Goal: Navigation & Orientation: Find specific page/section

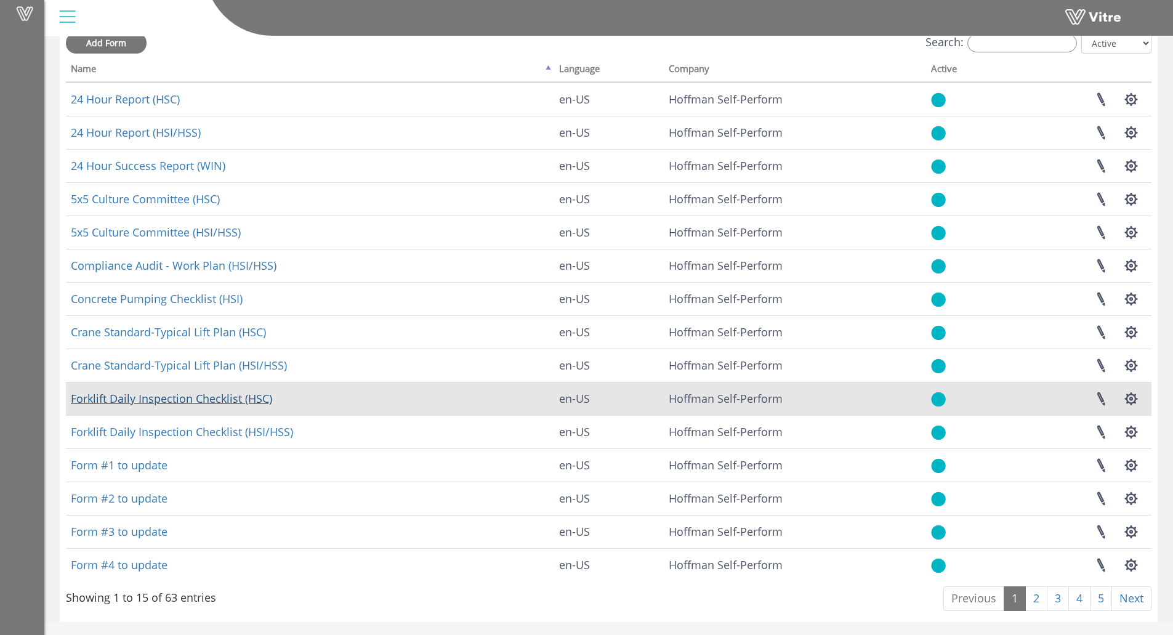
scroll to position [74, 0]
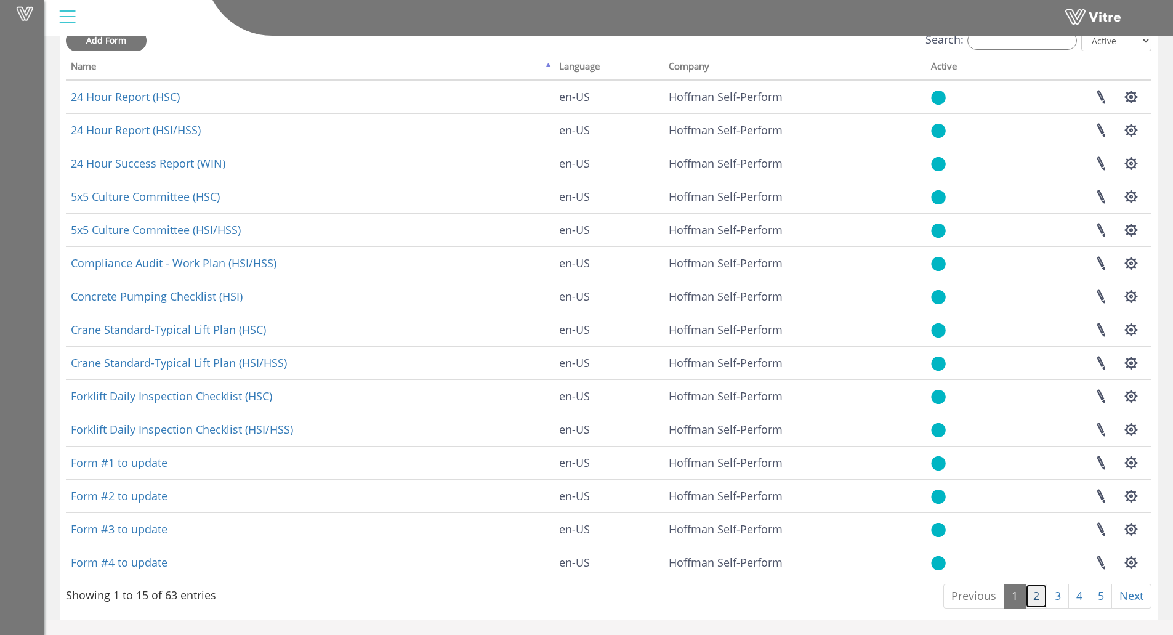
click at [1032, 594] on link "2" at bounding box center [1036, 596] width 22 height 25
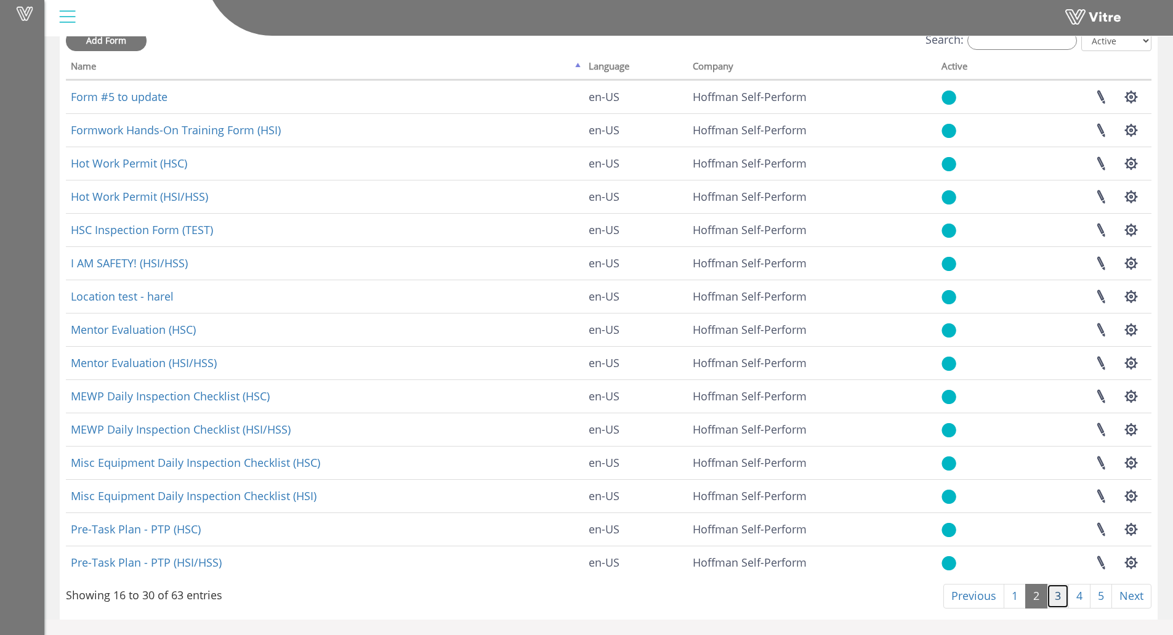
click at [1053, 596] on link "3" at bounding box center [1057, 596] width 22 height 25
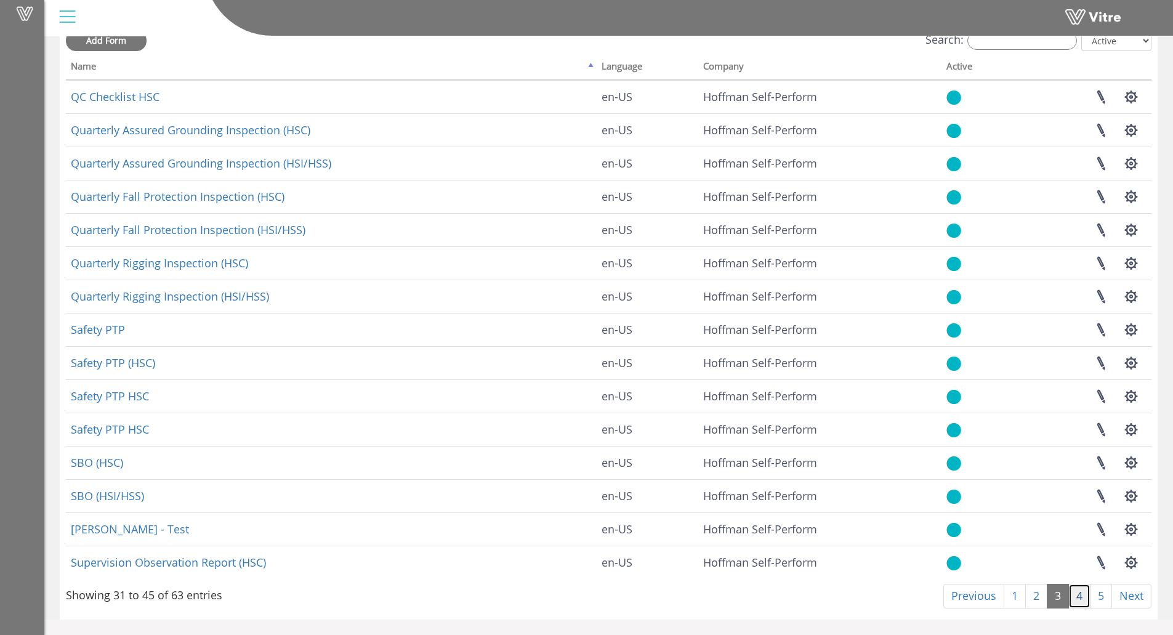
click at [1083, 598] on link "4" at bounding box center [1079, 596] width 22 height 25
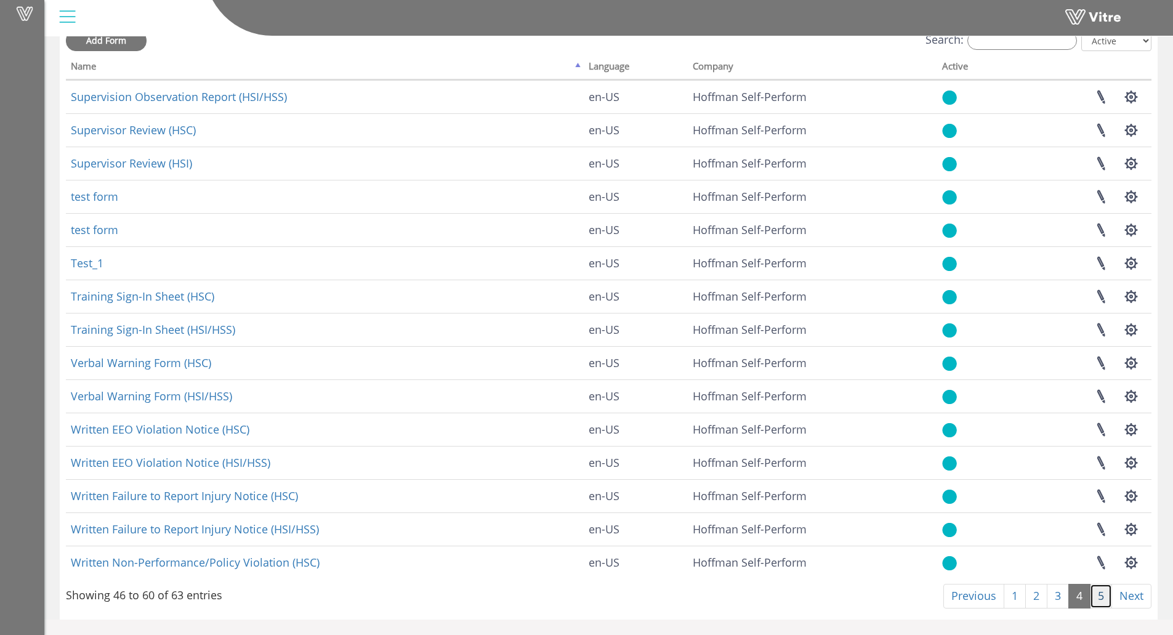
click at [1101, 603] on link "5" at bounding box center [1101, 596] width 22 height 25
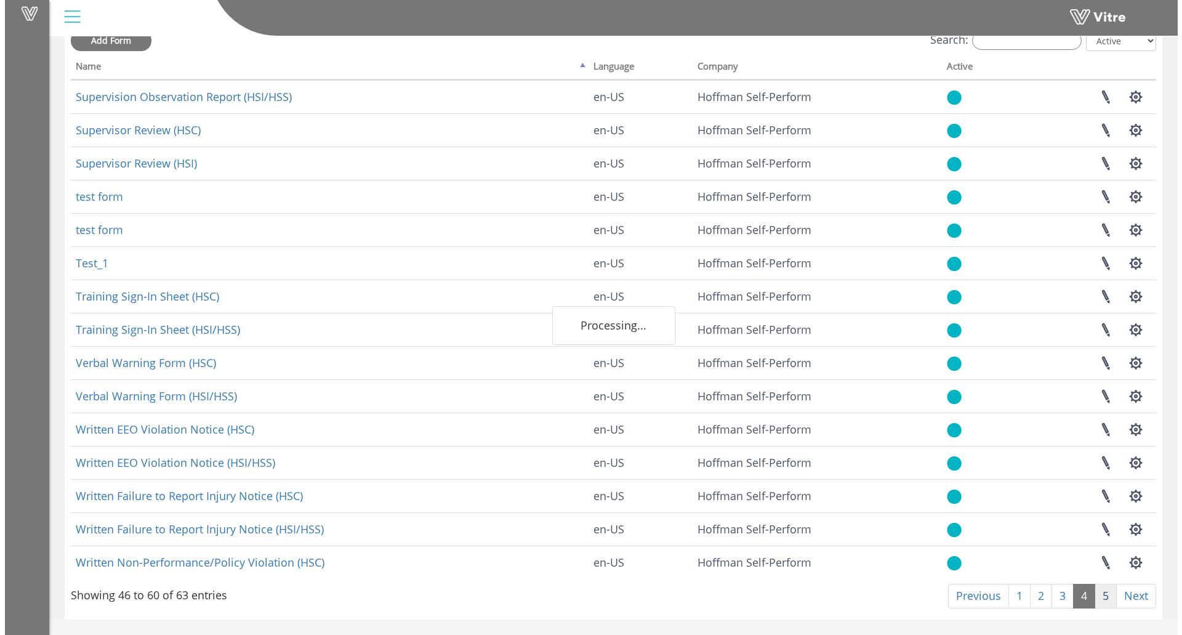
scroll to position [0, 0]
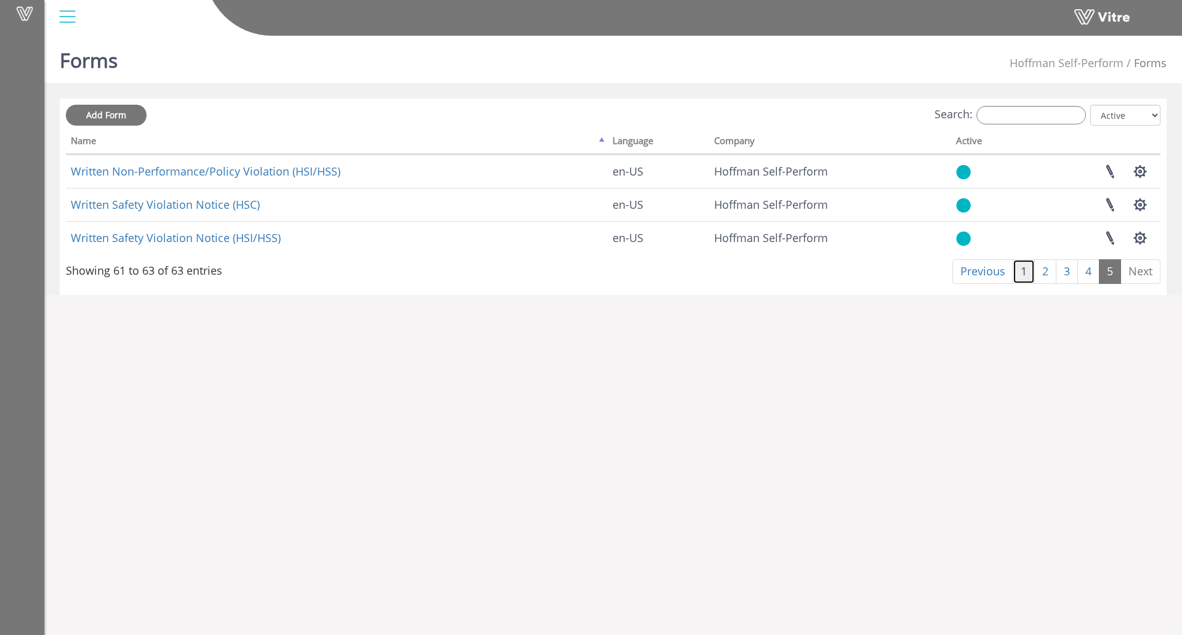
click at [1016, 273] on link "1" at bounding box center [1024, 271] width 22 height 25
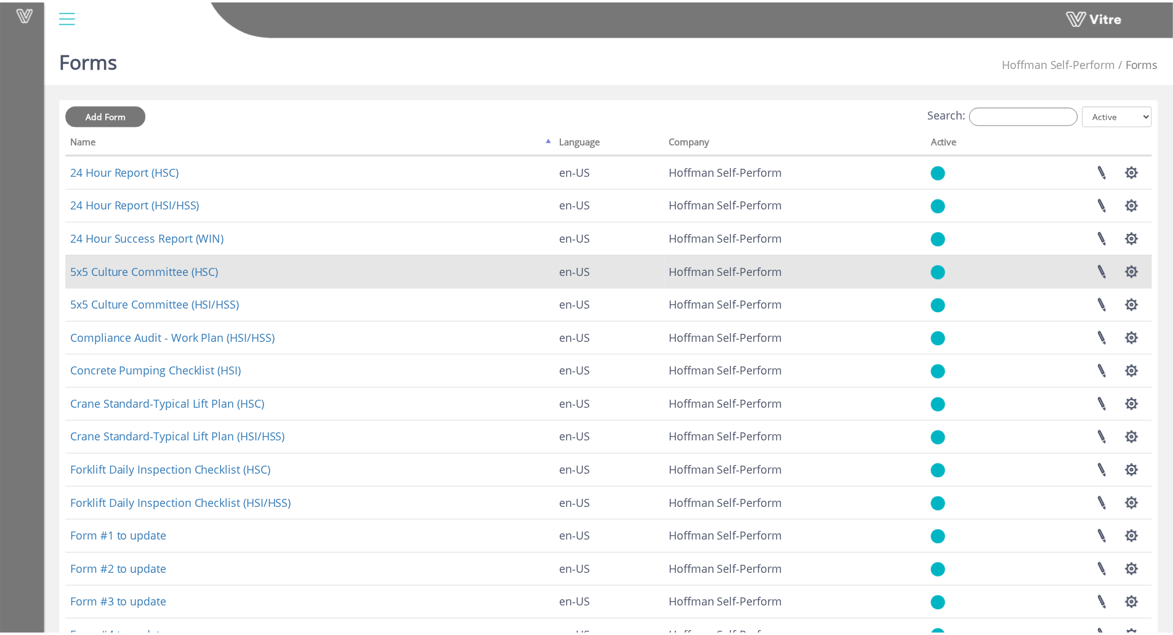
scroll to position [74, 0]
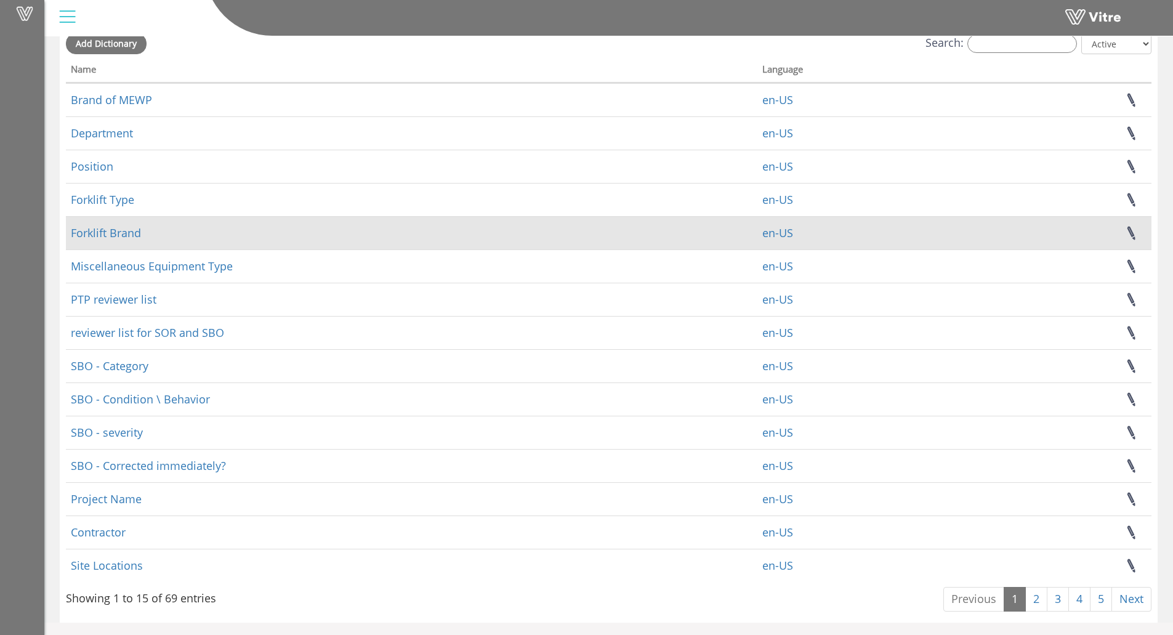
scroll to position [74, 0]
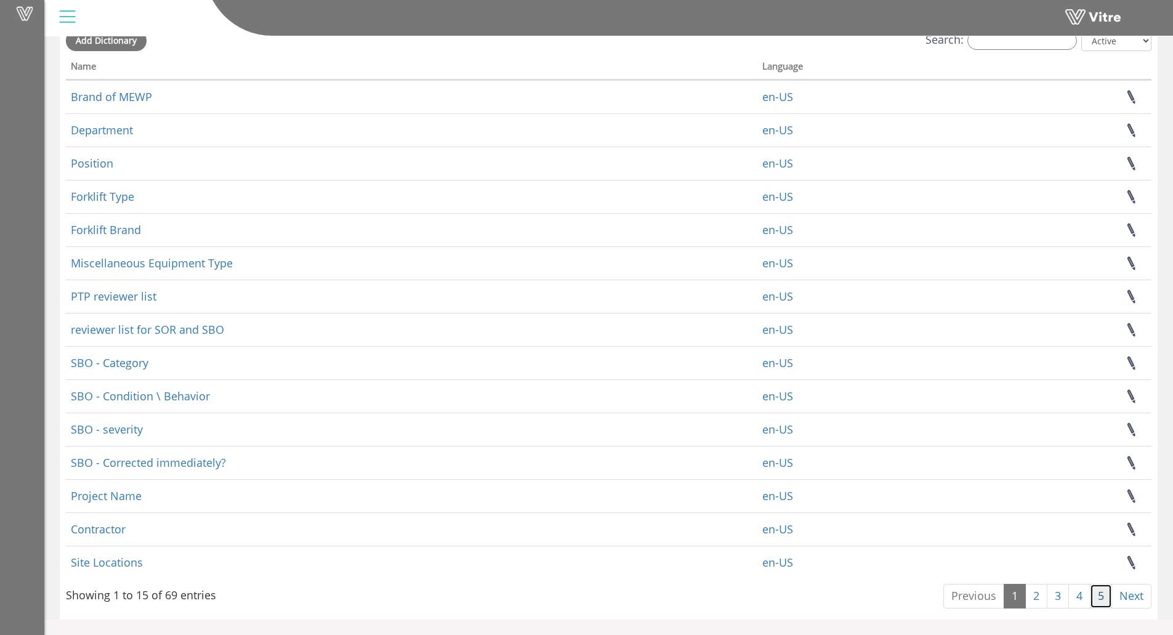
click at [1091, 597] on link "5" at bounding box center [1101, 596] width 22 height 25
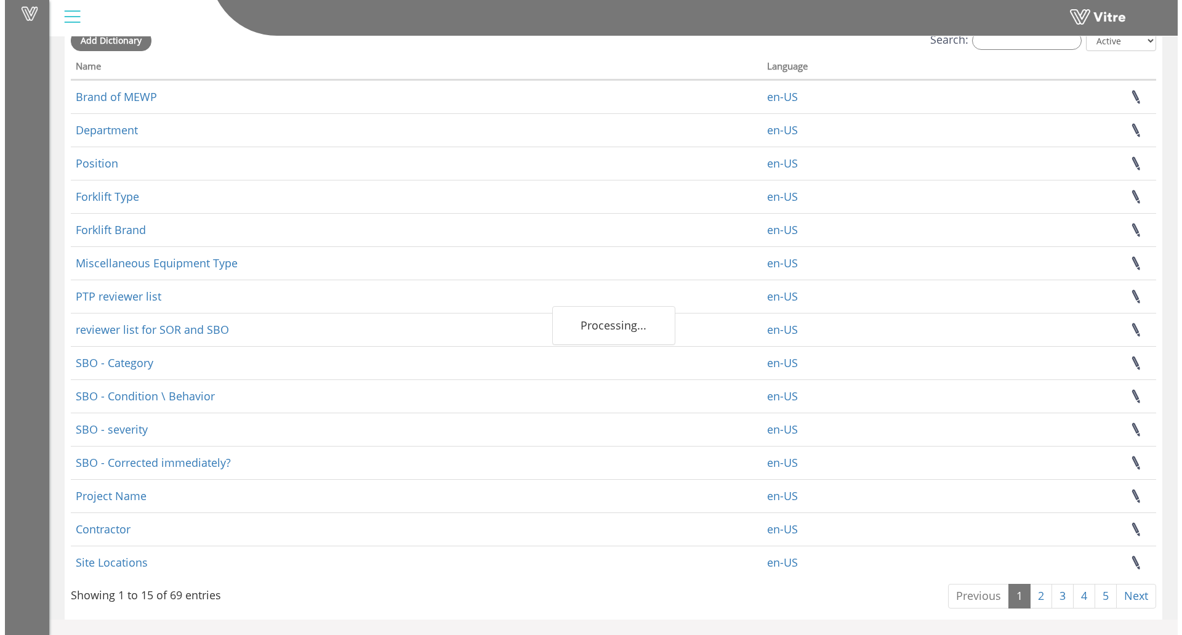
scroll to position [0, 0]
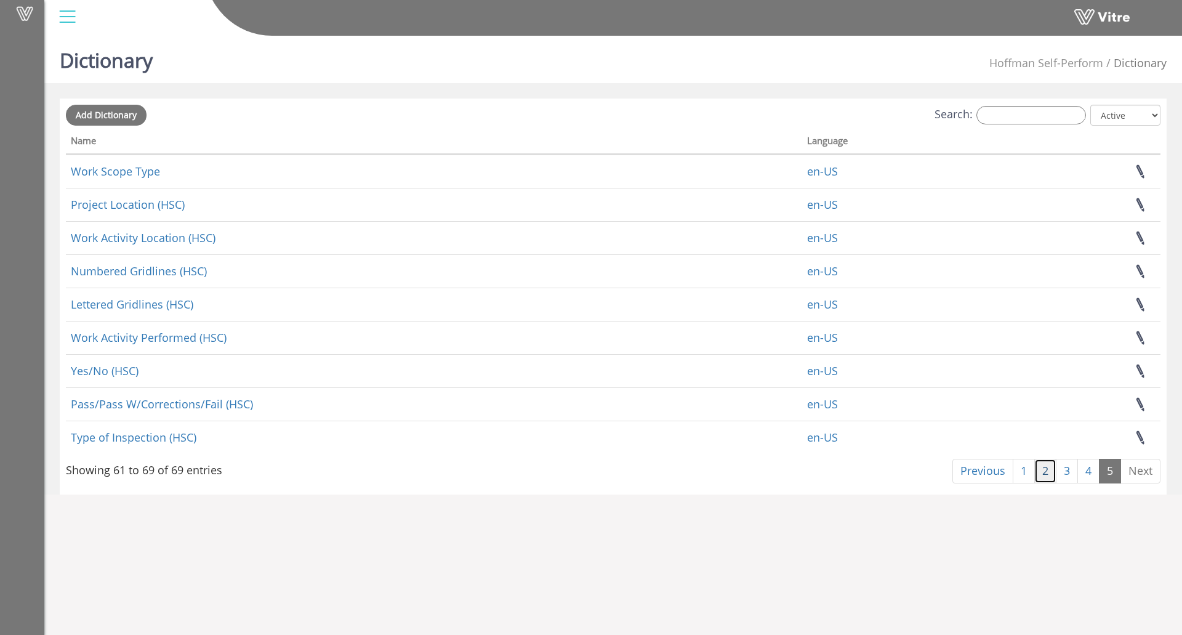
click at [1041, 477] on link "2" at bounding box center [1045, 471] width 22 height 25
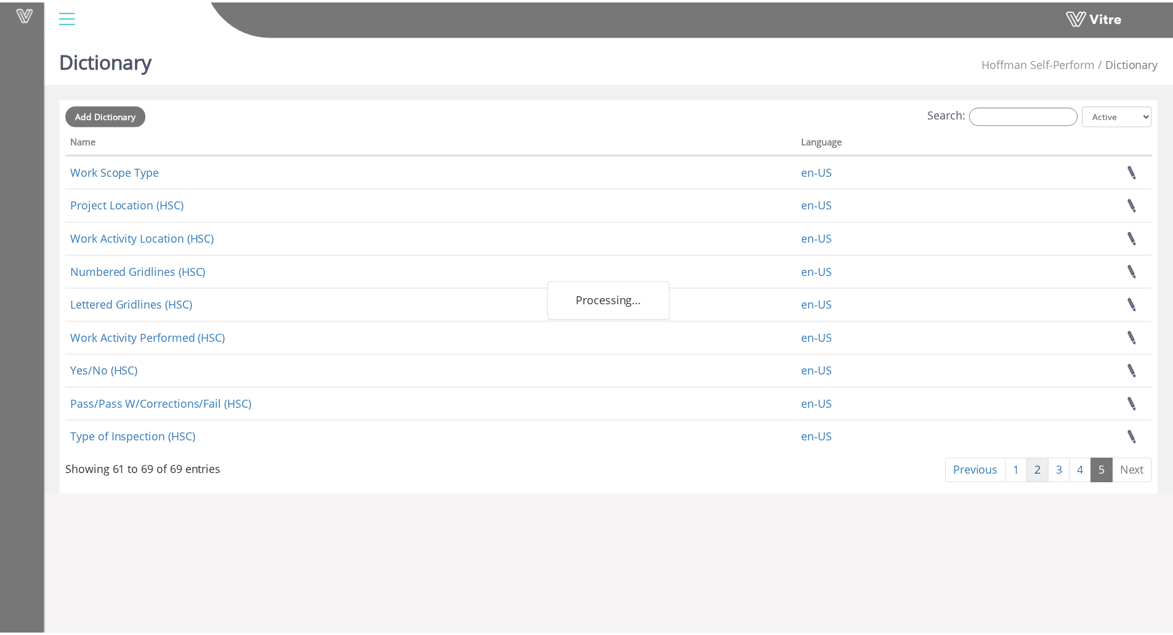
scroll to position [74, 0]
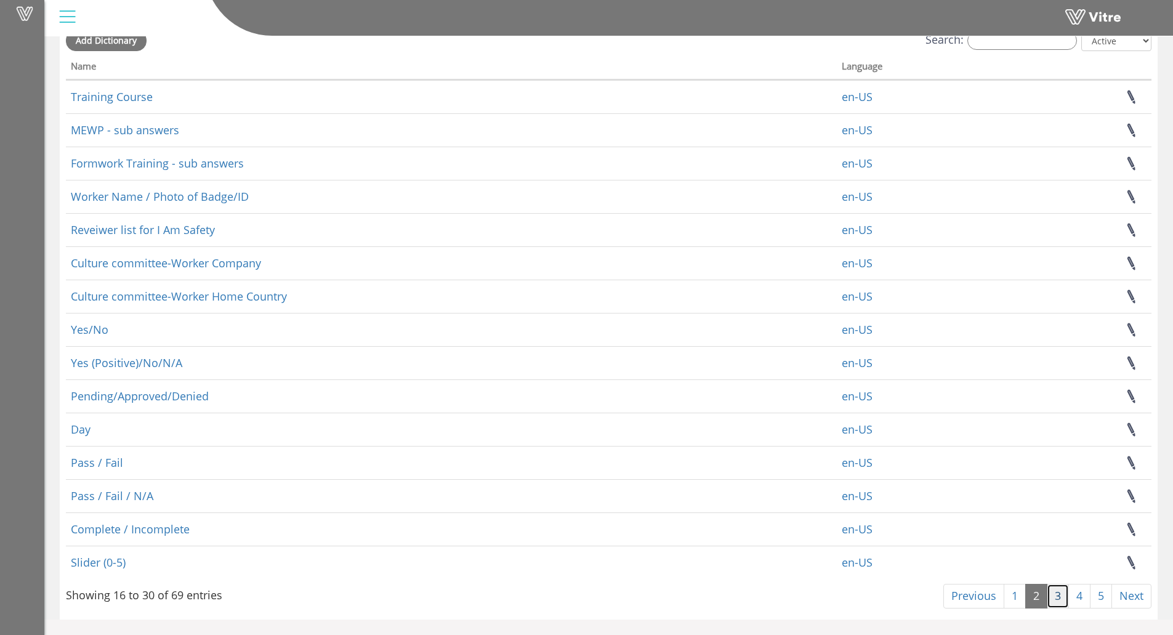
click at [1050, 590] on link "3" at bounding box center [1057, 596] width 22 height 25
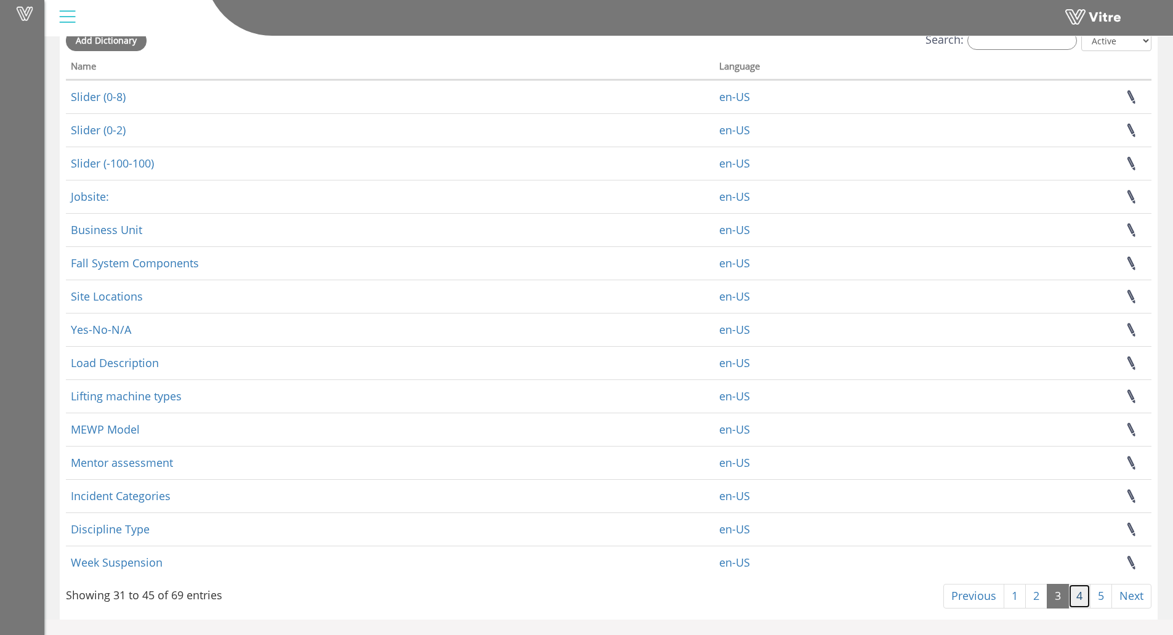
click at [1068, 596] on link "4" at bounding box center [1079, 596] width 22 height 25
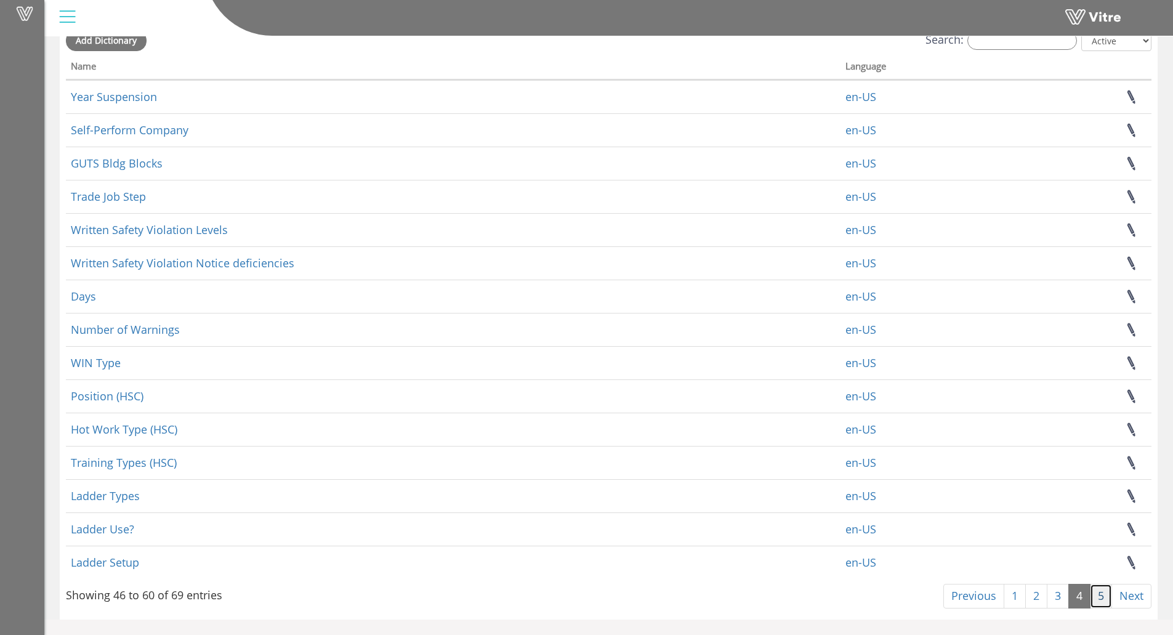
click at [1102, 598] on link "5" at bounding box center [1101, 596] width 22 height 25
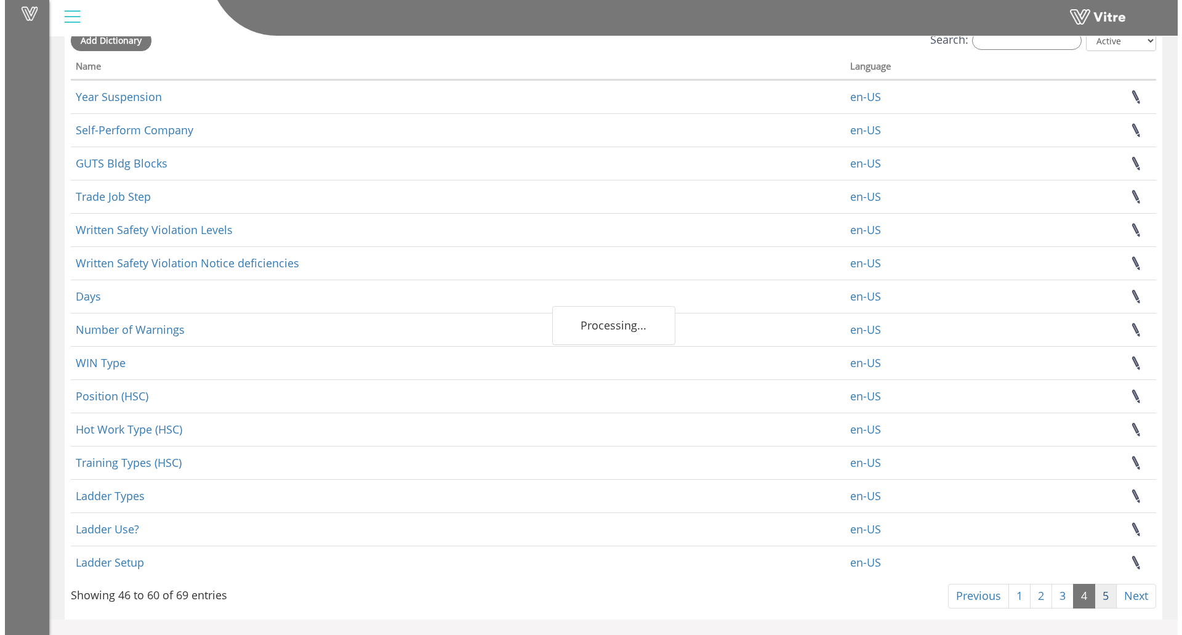
scroll to position [0, 0]
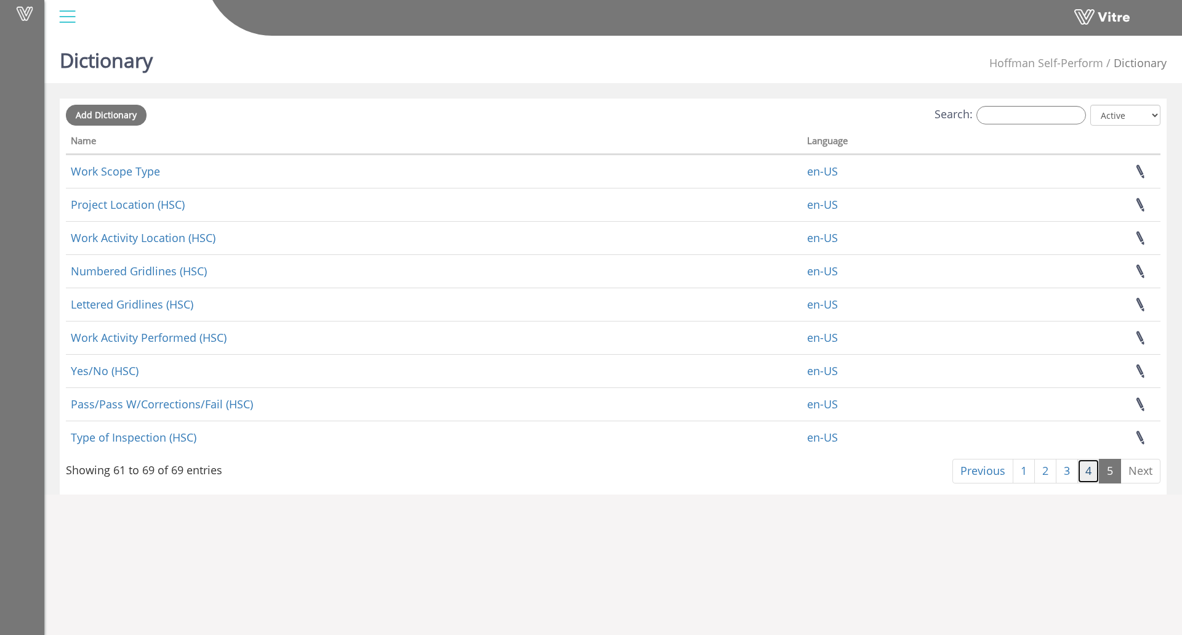
click at [1086, 470] on link "4" at bounding box center [1088, 471] width 22 height 25
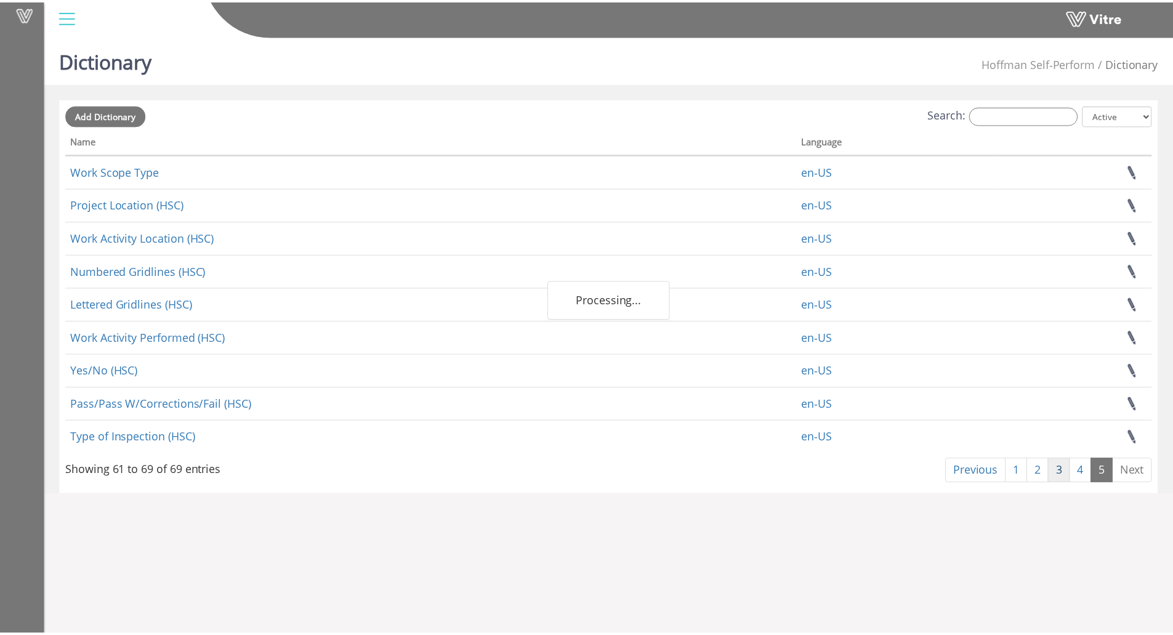
scroll to position [74, 0]
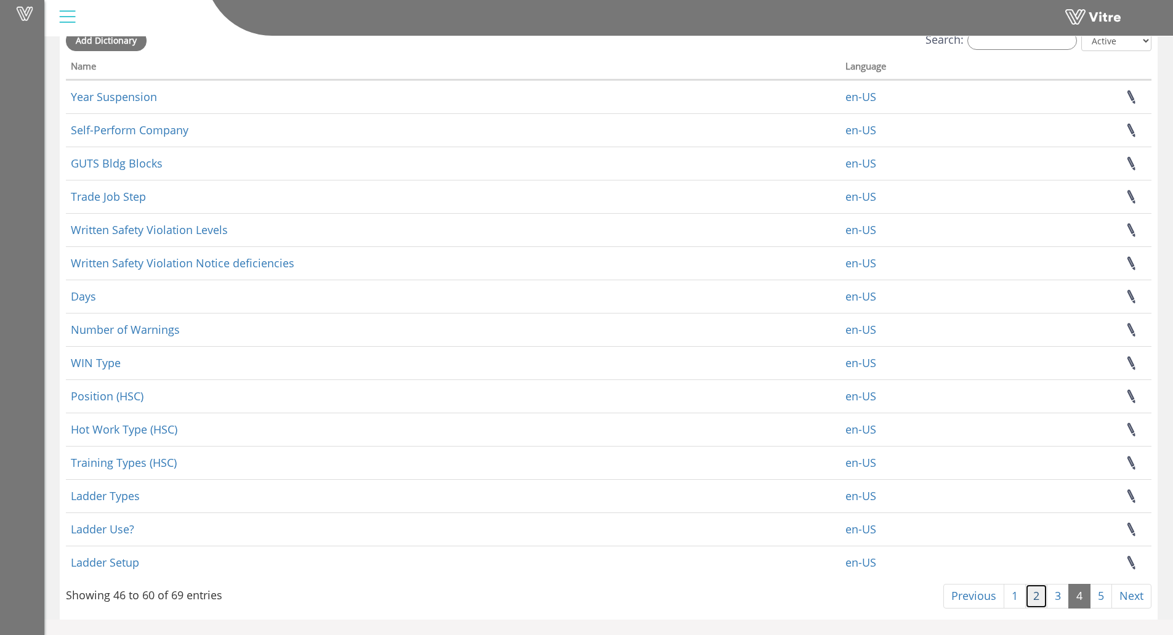
click at [1035, 604] on link "2" at bounding box center [1036, 596] width 22 height 25
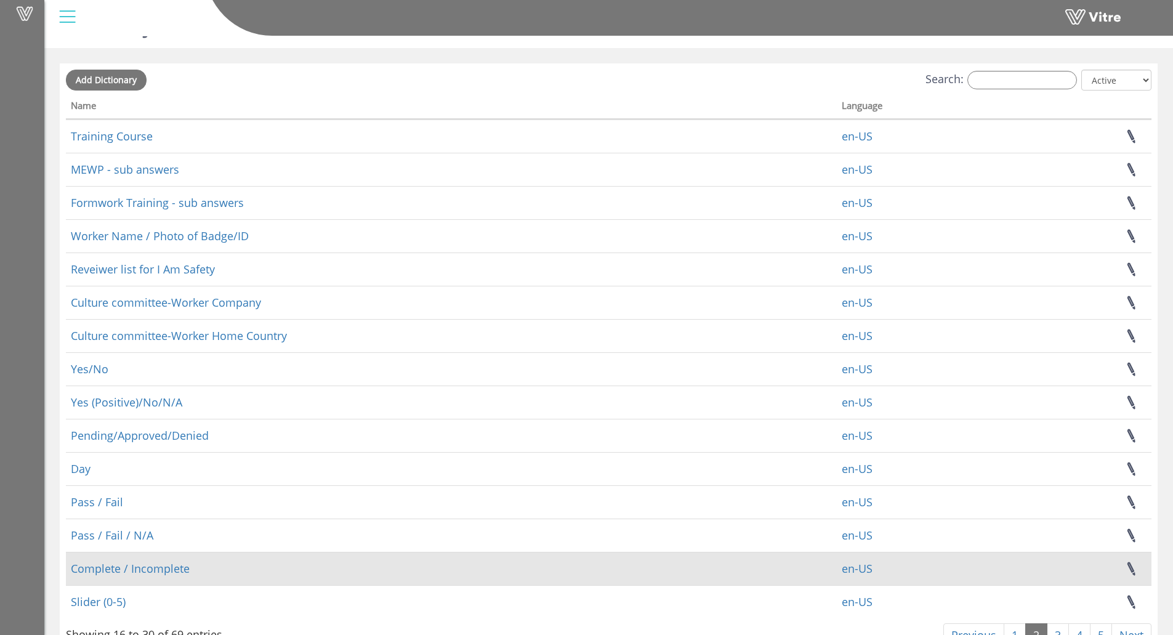
scroll to position [0, 0]
